Goal: Find specific page/section: Find specific page/section

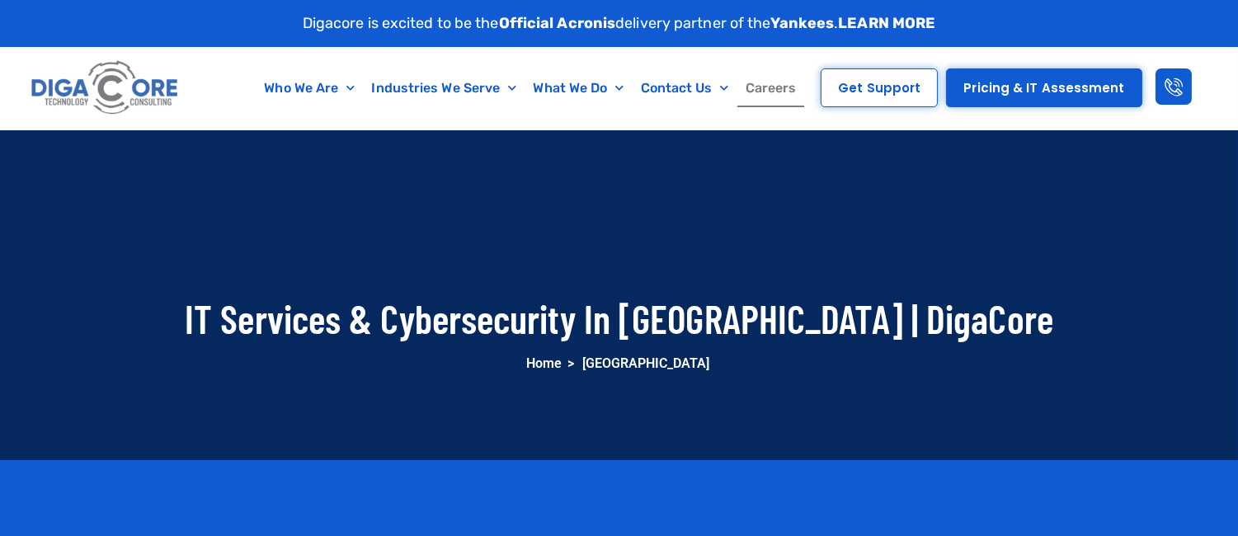
click at [780, 78] on link "Careers" at bounding box center [771, 88] width 68 height 38
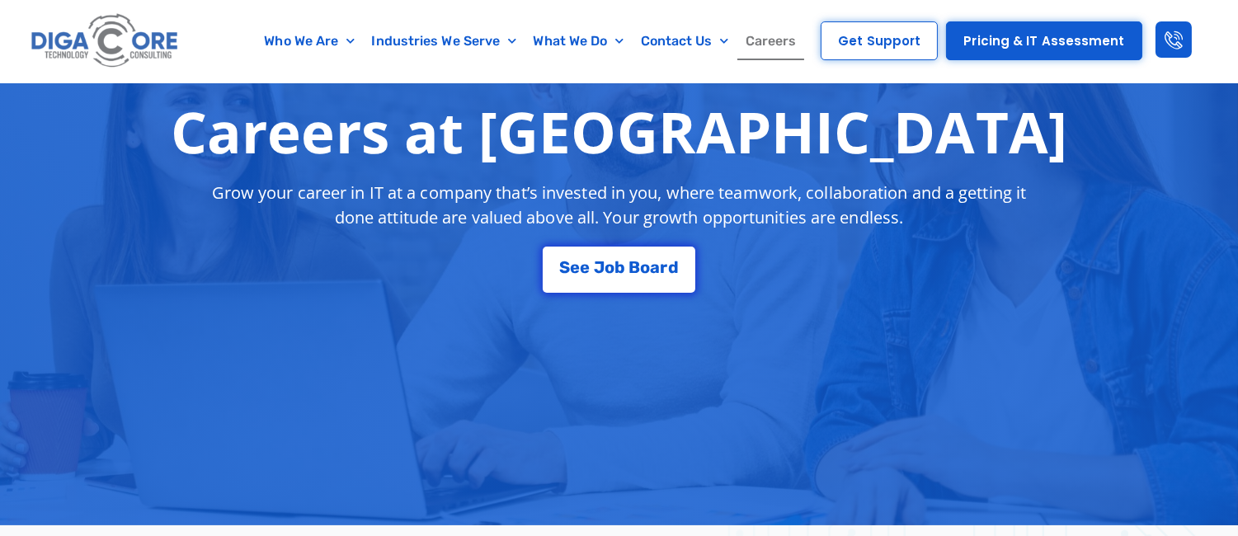
scroll to position [305, 0]
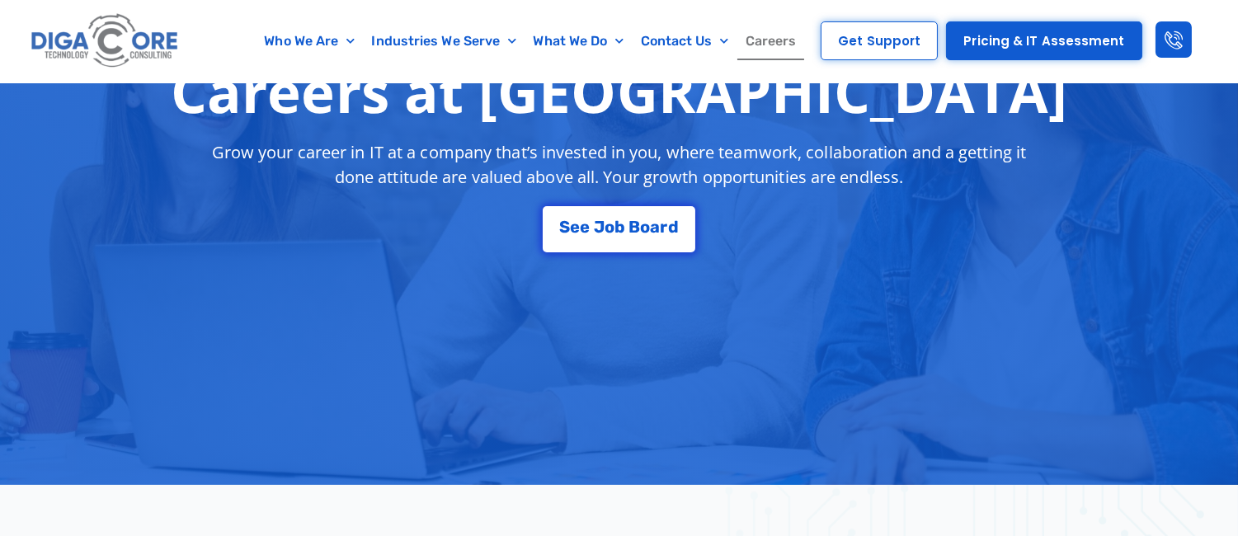
drag, startPoint x: 1250, startPoint y: 44, endPoint x: 1244, endPoint y: 69, distance: 26.2
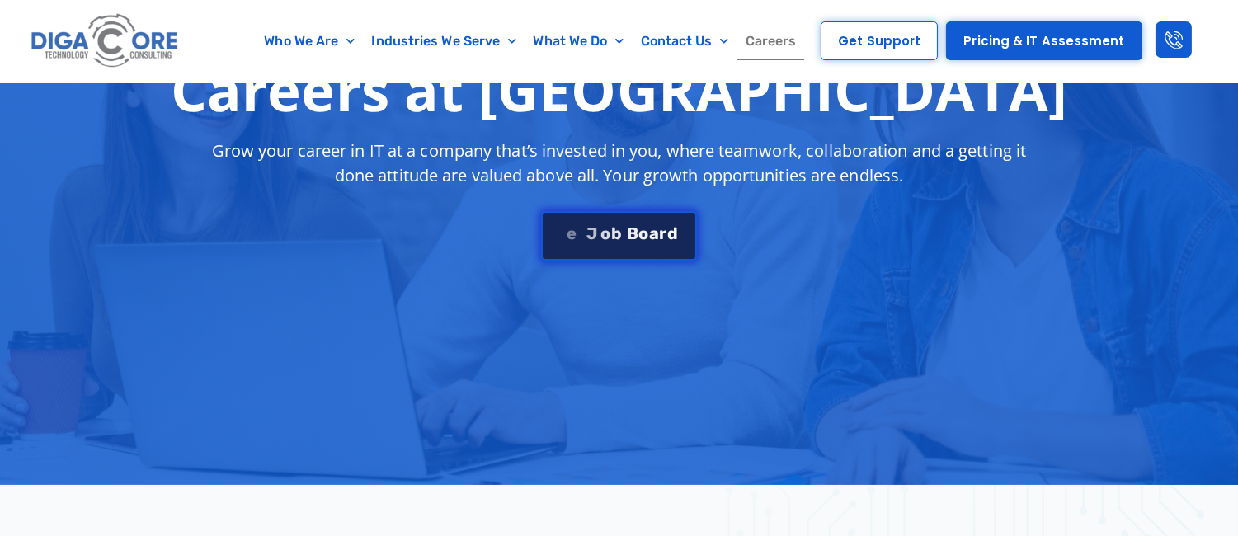
click at [576, 223] on link "S e e J o b B o a r d" at bounding box center [618, 235] width 155 height 49
